Goal: Transaction & Acquisition: Register for event/course

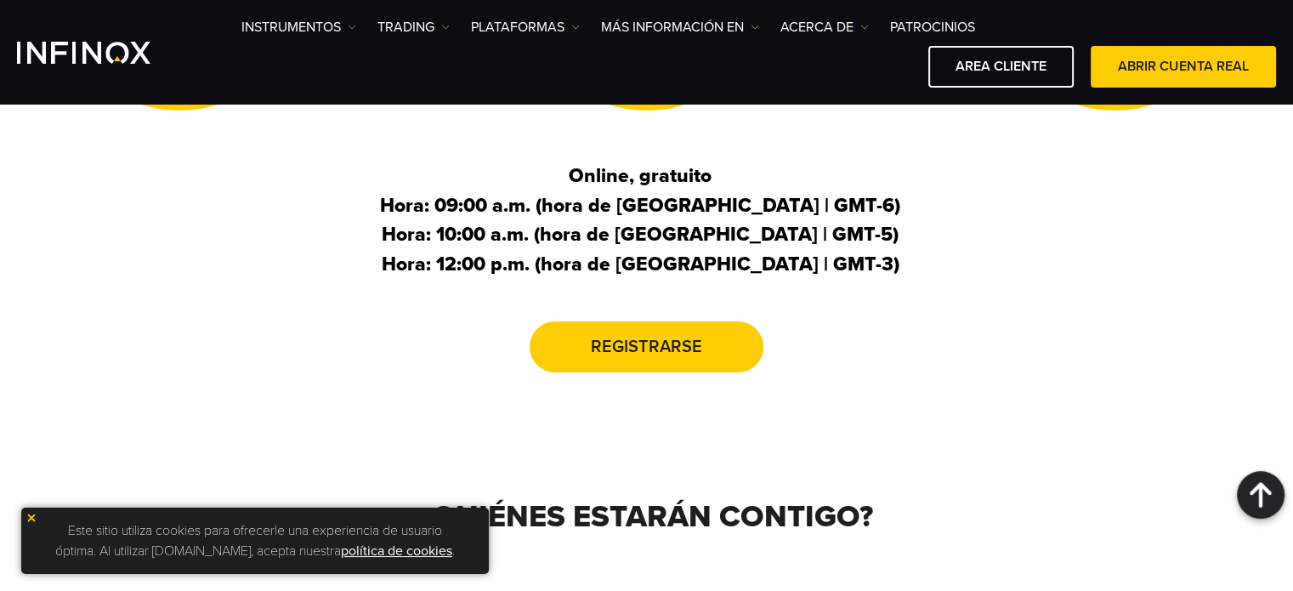
scroll to position [765, 0]
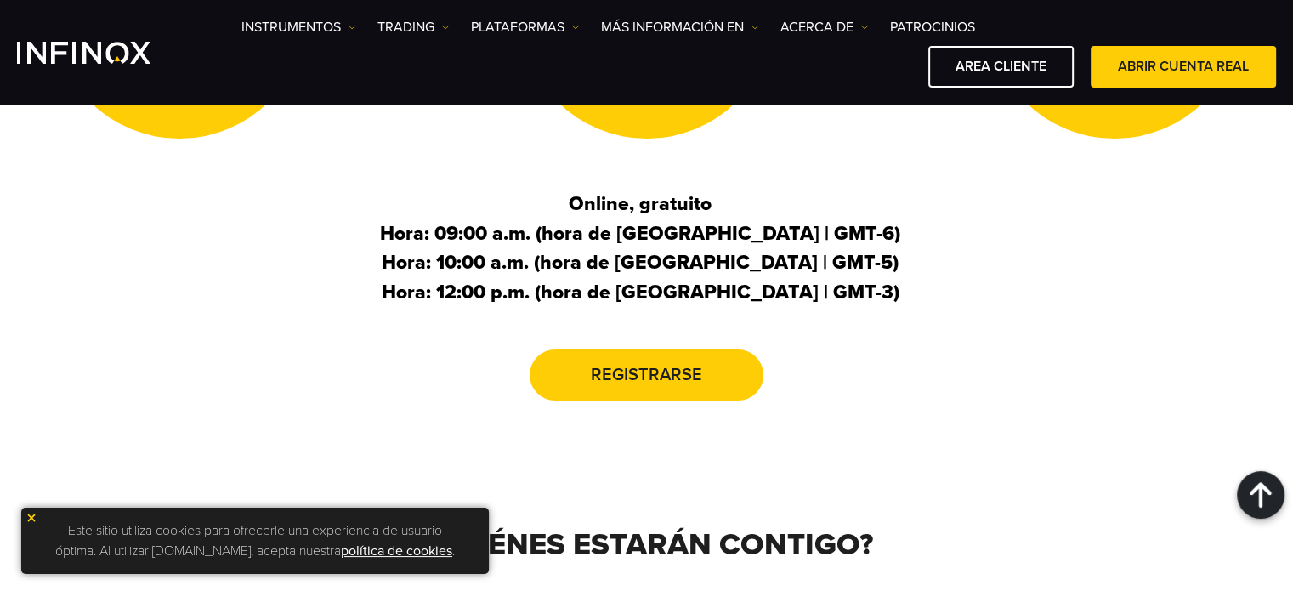
click at [26, 519] on img at bounding box center [32, 518] width 12 height 12
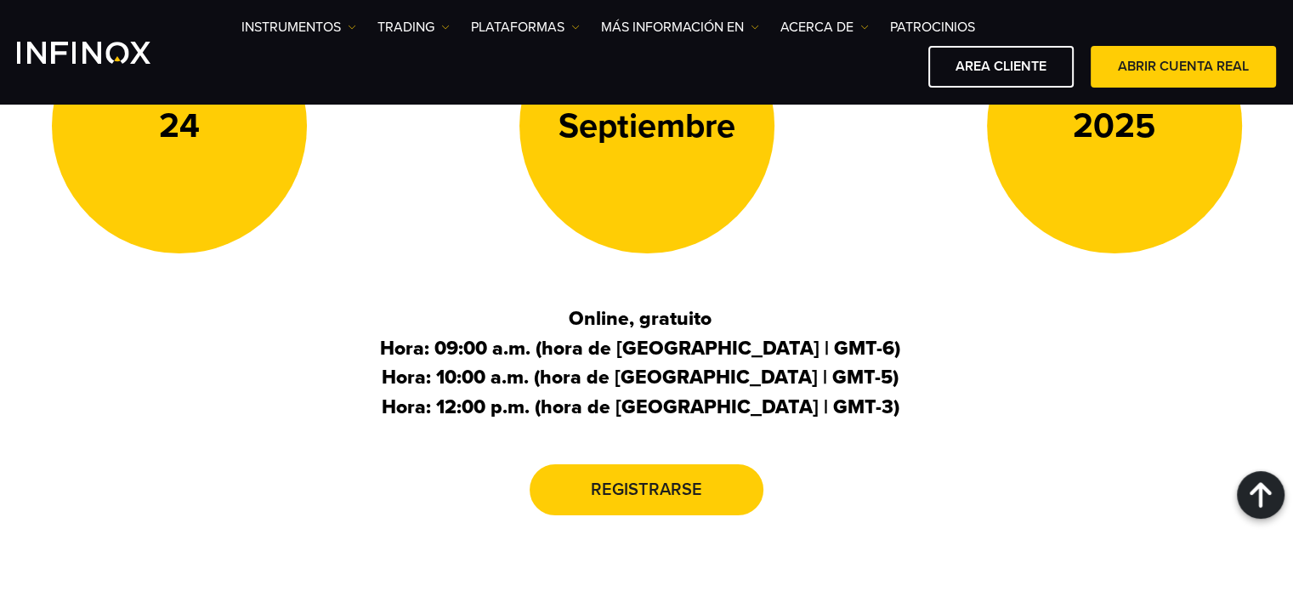
scroll to position [680, 0]
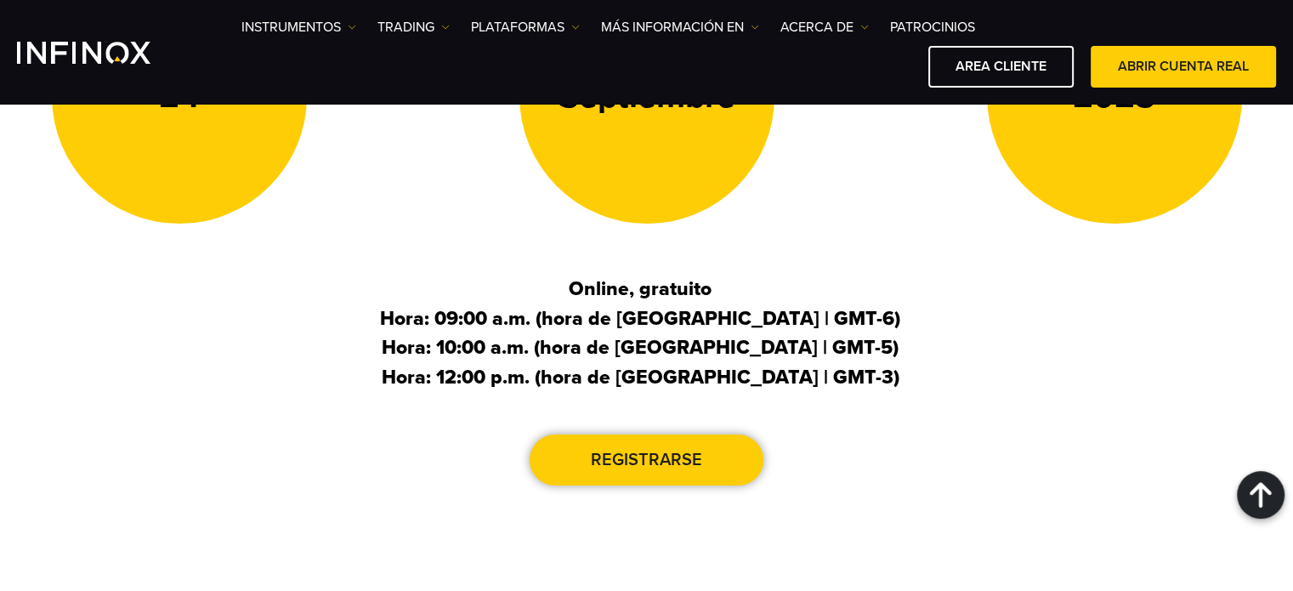
click at [708, 455] on link "Registrarse" at bounding box center [647, 460] width 234 height 51
drag, startPoint x: 622, startPoint y: 434, endPoint x: 685, endPoint y: 425, distance: 62.7
click at [685, 425] on div "FECHA 24 Septiembre 2025 Online, gratuito Hora: 09:00 a.m. (hora de Ciudad de M…" at bounding box center [647, 183] width 1225 height 617
click at [1015, 326] on p "Online, gratuito Hora: 09:00 a.m. (hora de Ciudad de México | GMT-6) Hora: 10:0…" at bounding box center [647, 333] width 1191 height 117
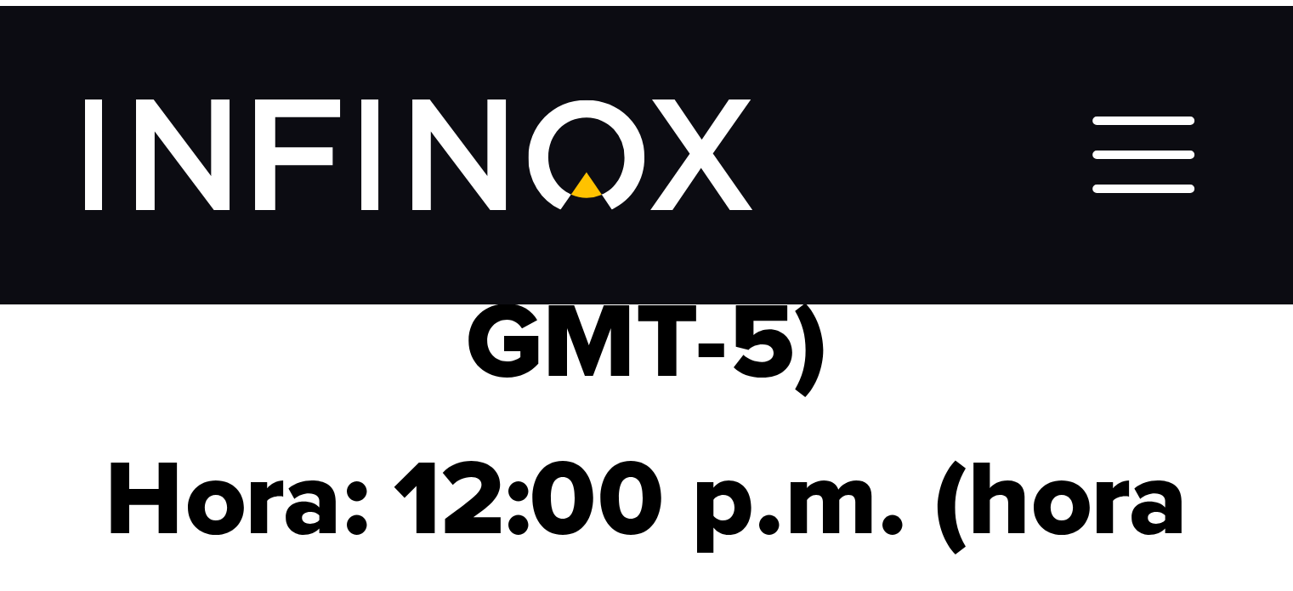
scroll to position [1011, 0]
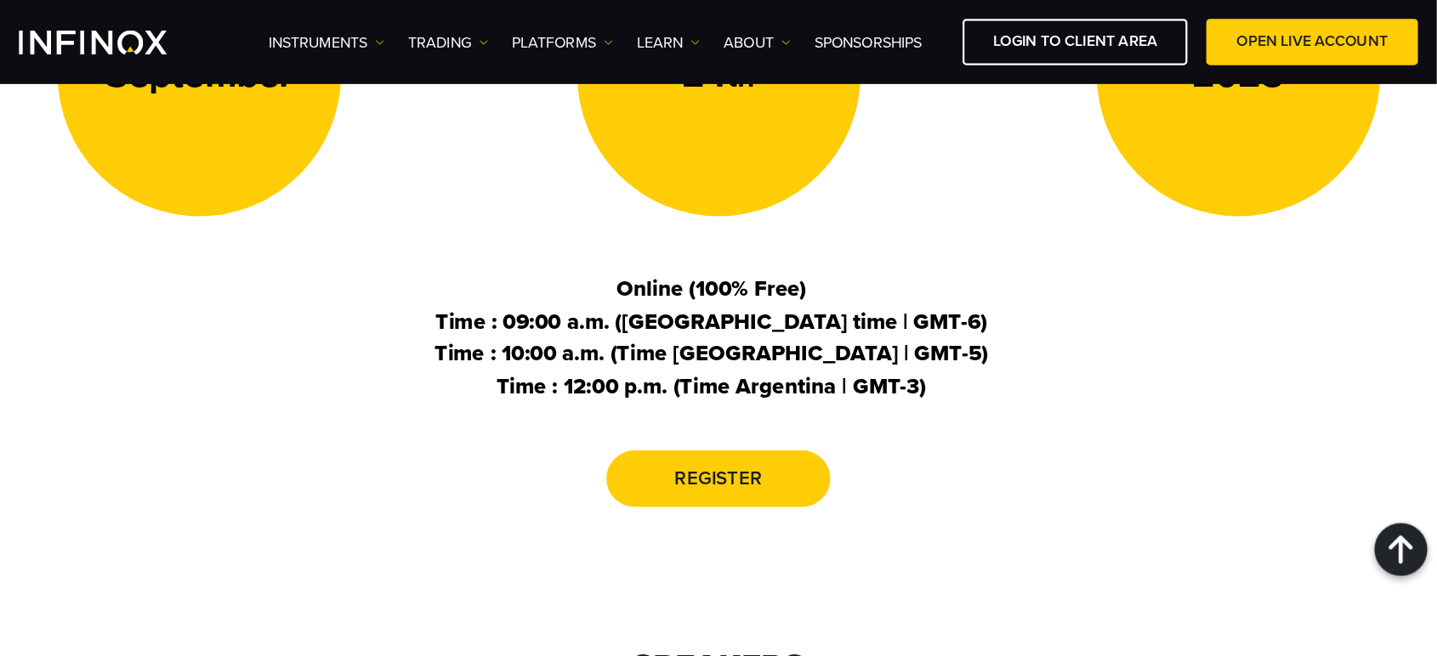
scroll to position [681, 0]
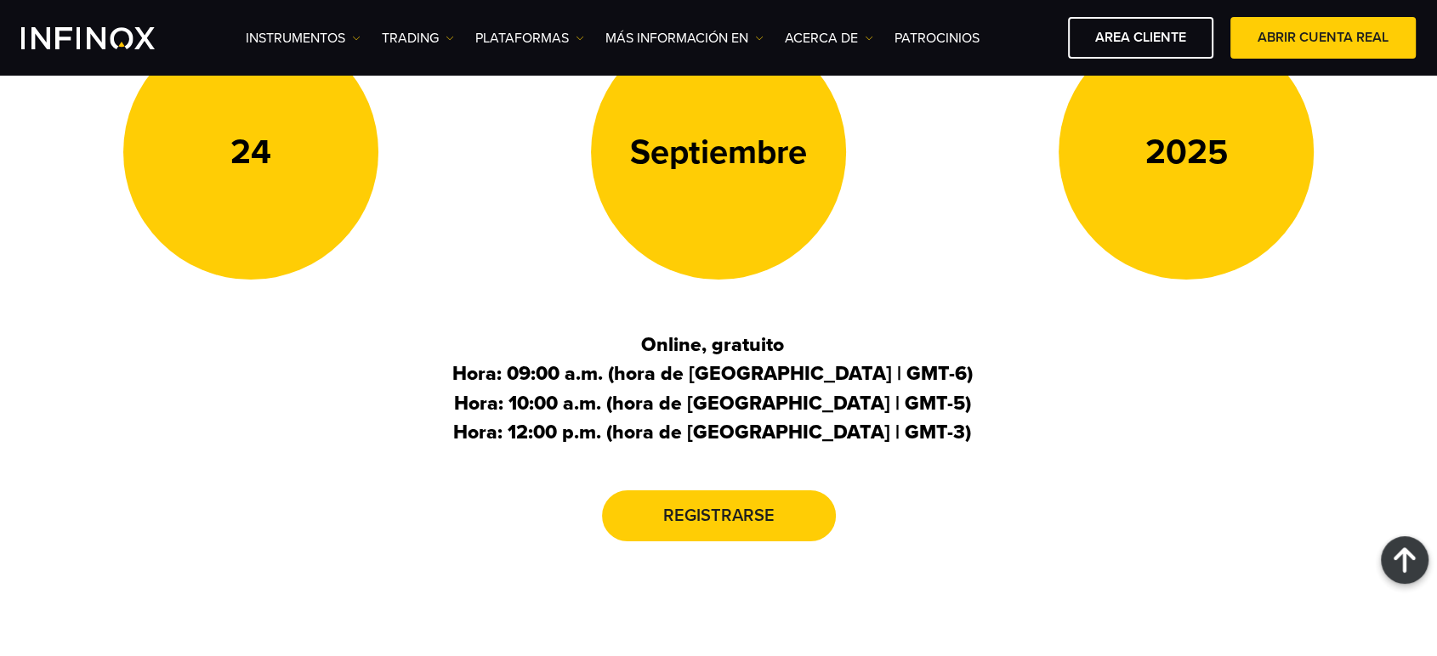
scroll to position [597, 0]
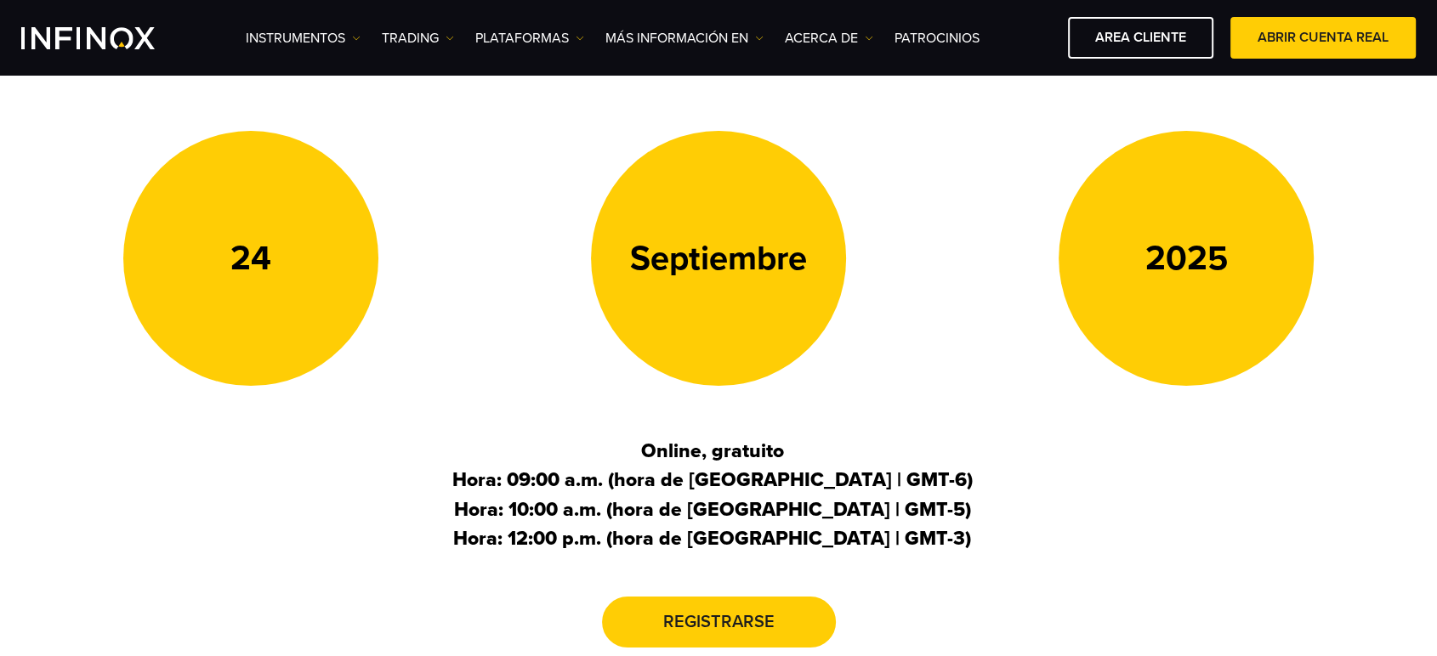
scroll to position [503, 0]
